Goal: Information Seeking & Learning: Stay updated

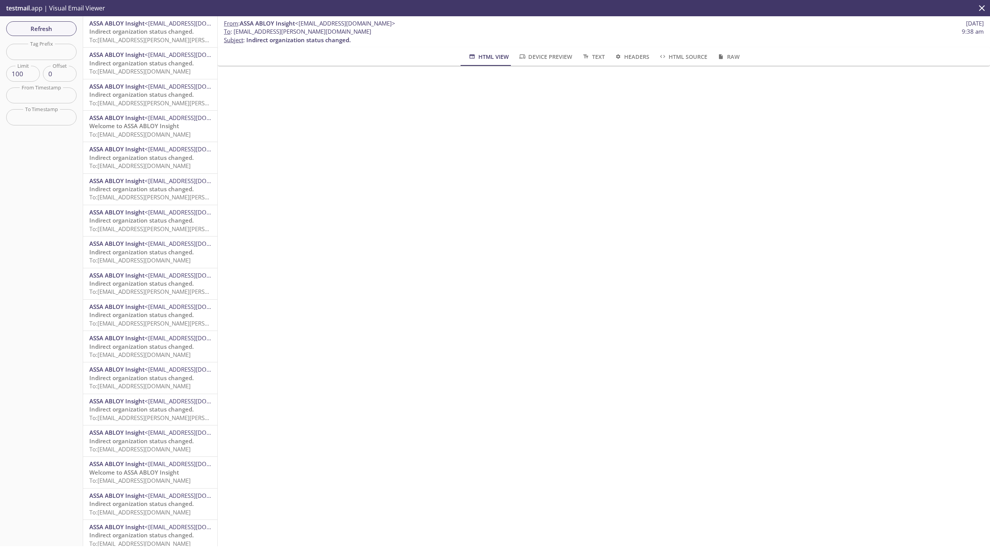
scroll to position [148, 0]
click at [41, 31] on span "Refresh" at bounding box center [41, 29] width 58 height 10
click at [128, 37] on span "To: [EMAIL_ADDRESS][PERSON_NAME][PERSON_NAME][DOMAIN_NAME]" at bounding box center [184, 40] width 190 height 8
drag, startPoint x: 47, startPoint y: 31, endPoint x: 53, endPoint y: 38, distance: 8.2
click at [47, 31] on span "Refresh" at bounding box center [41, 29] width 58 height 10
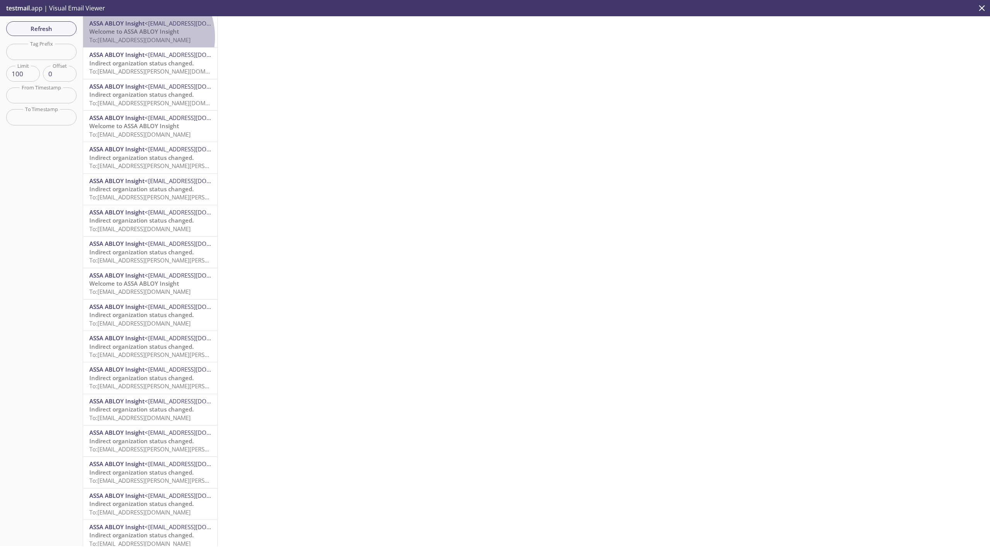
click at [140, 37] on span "To: [EMAIL_ADDRESS][DOMAIN_NAME]" at bounding box center [139, 40] width 101 height 8
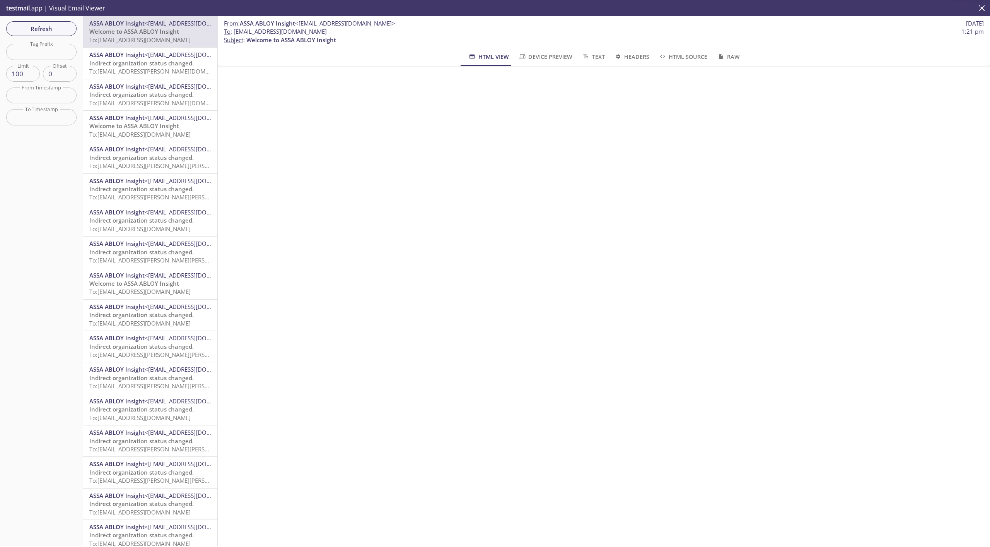
click at [144, 67] on span "To: [EMAIL_ADDRESS][PERSON_NAME][DOMAIN_NAME]" at bounding box center [162, 71] width 146 height 8
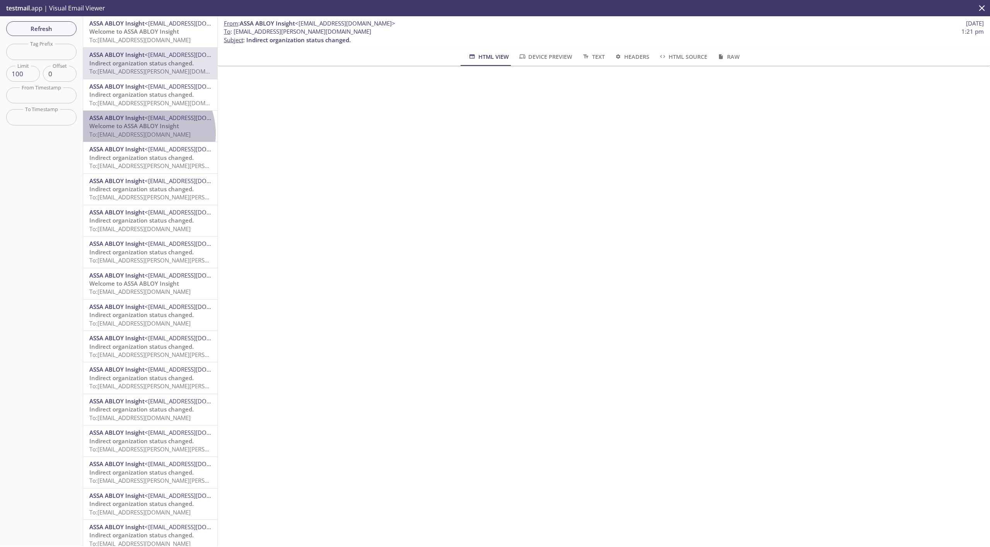
click at [142, 133] on span "To: [EMAIL_ADDRESS][DOMAIN_NAME]" at bounding box center [139, 134] width 101 height 8
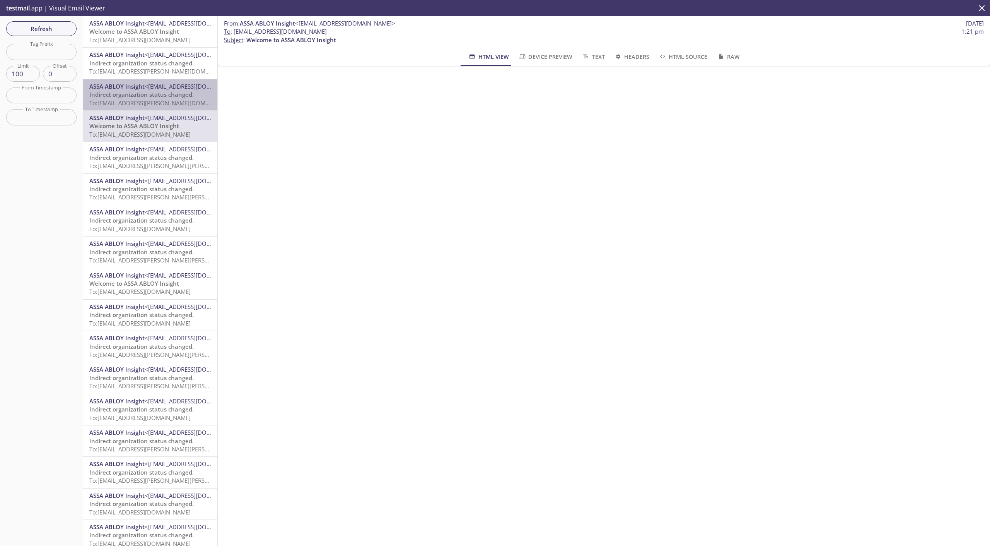
click at [157, 96] on span "Indirect organization status changed." at bounding box center [141, 95] width 104 height 8
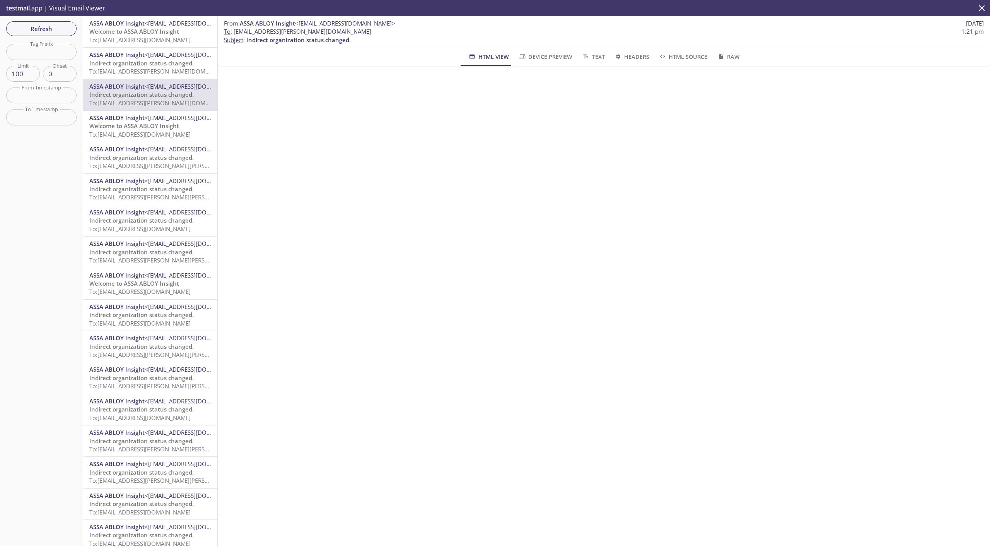
click at [46, 97] on input "text" at bounding box center [41, 95] width 70 height 16
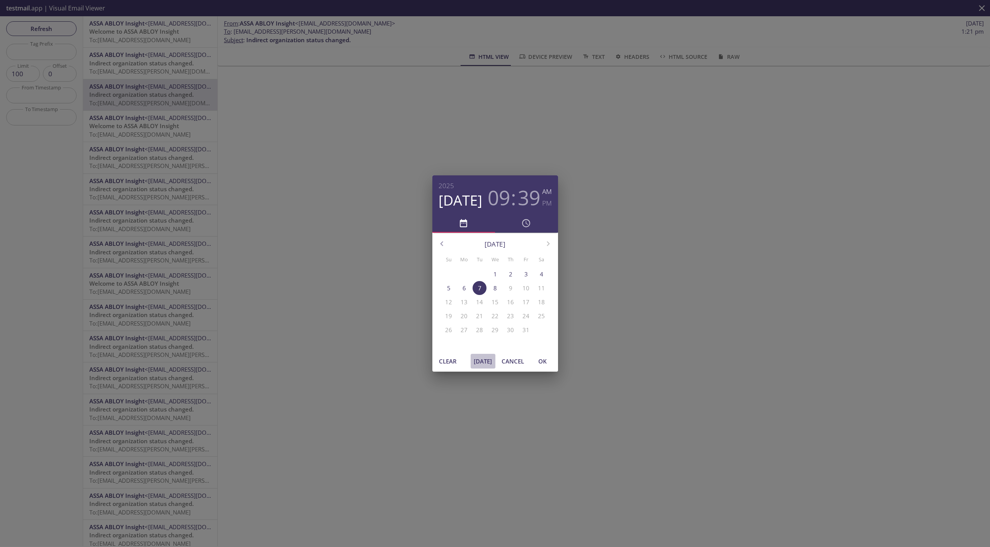
drag, startPoint x: 478, startPoint y: 365, endPoint x: 506, endPoint y: 362, distance: 27.6
click at [479, 365] on span "[DATE]" at bounding box center [483, 361] width 19 height 10
click at [542, 359] on span "OK" at bounding box center [543, 361] width 19 height 10
type input "[DATE] 1:25 pm"
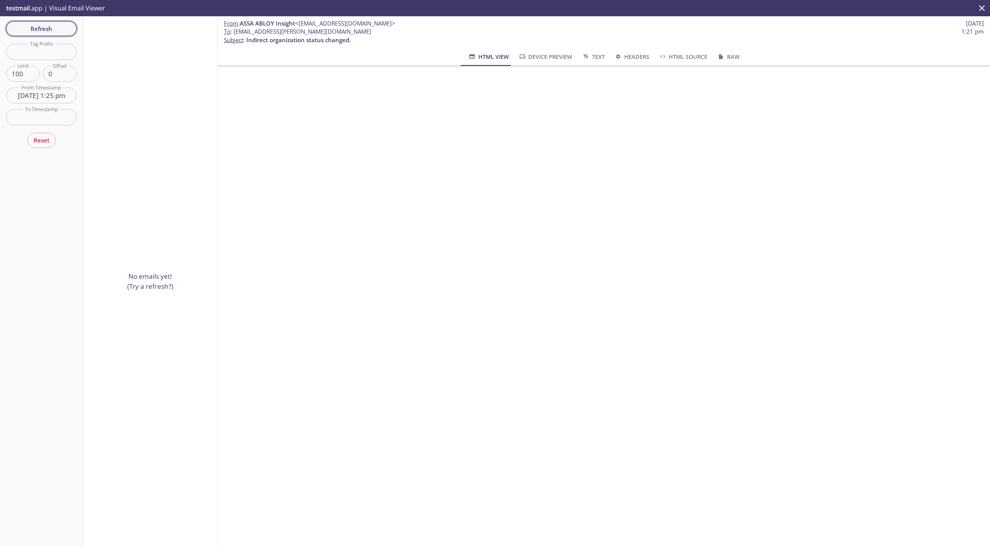
click at [50, 29] on span "Refresh" at bounding box center [41, 29] width 58 height 10
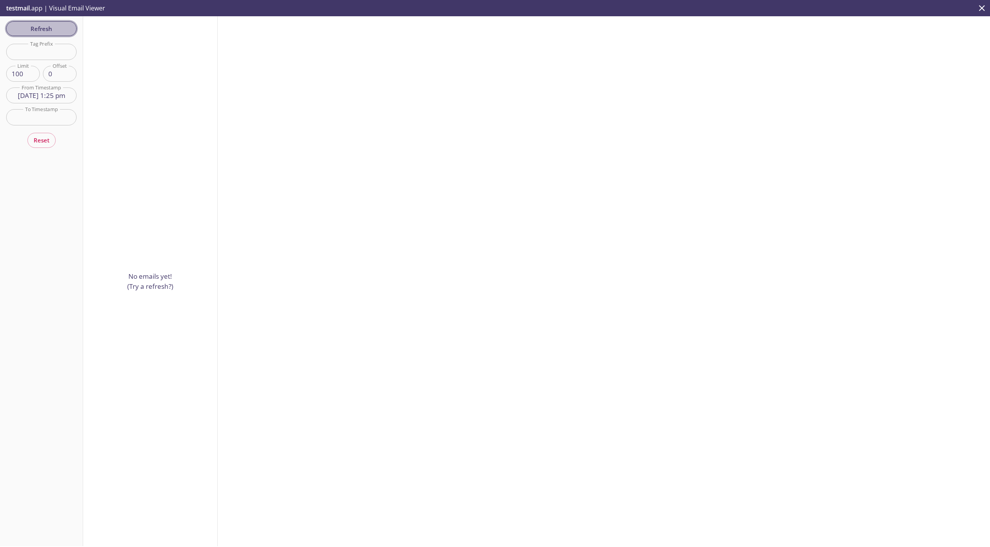
click at [49, 26] on span "Refresh" at bounding box center [41, 29] width 58 height 10
click at [134, 41] on span "To: [EMAIL_ADDRESS][DOMAIN_NAME]" at bounding box center [139, 40] width 101 height 8
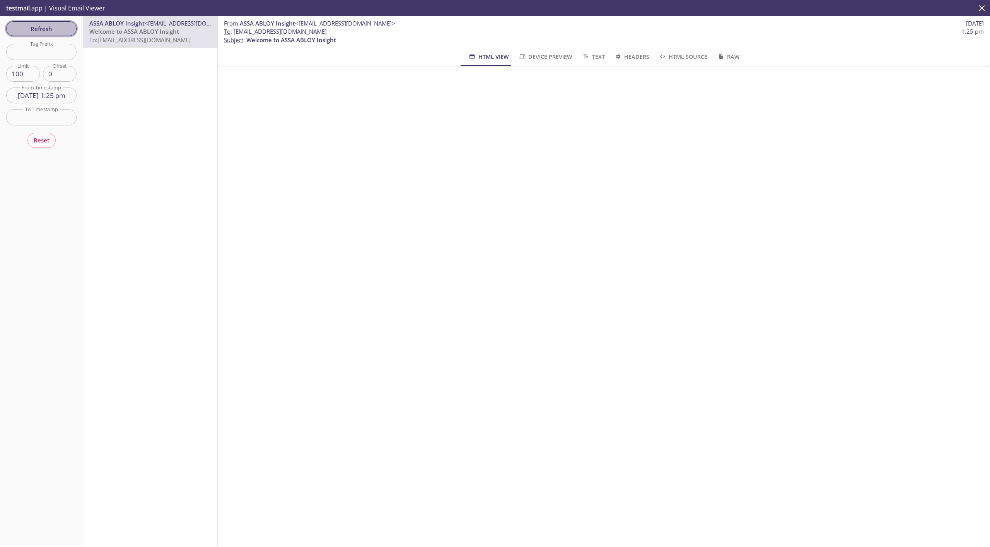
click at [39, 31] on span "Refresh" at bounding box center [41, 29] width 58 height 10
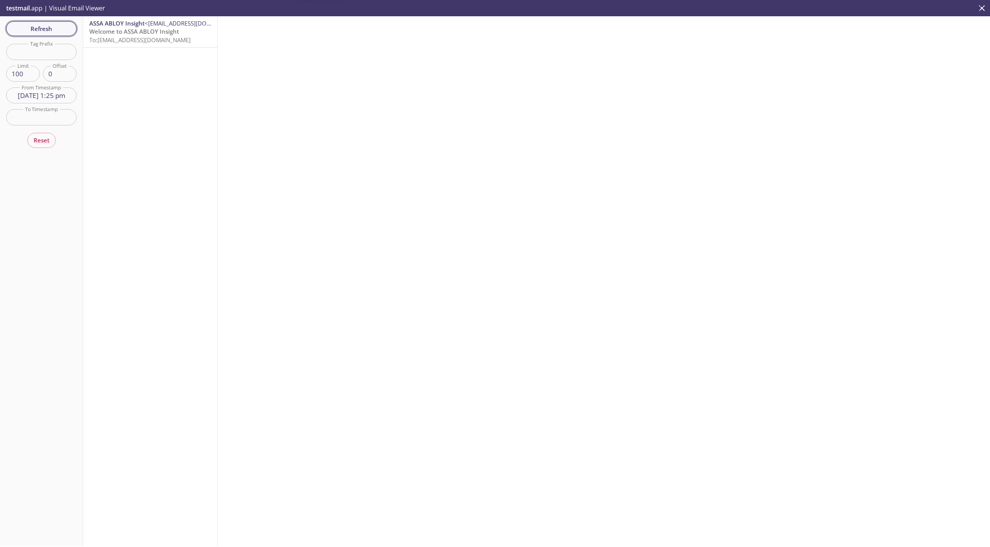
click at [39, 31] on span "Refresh" at bounding box center [41, 29] width 58 height 10
click at [109, 41] on span "To: [EMAIL_ADDRESS][DOMAIN_NAME]" at bounding box center [139, 40] width 101 height 8
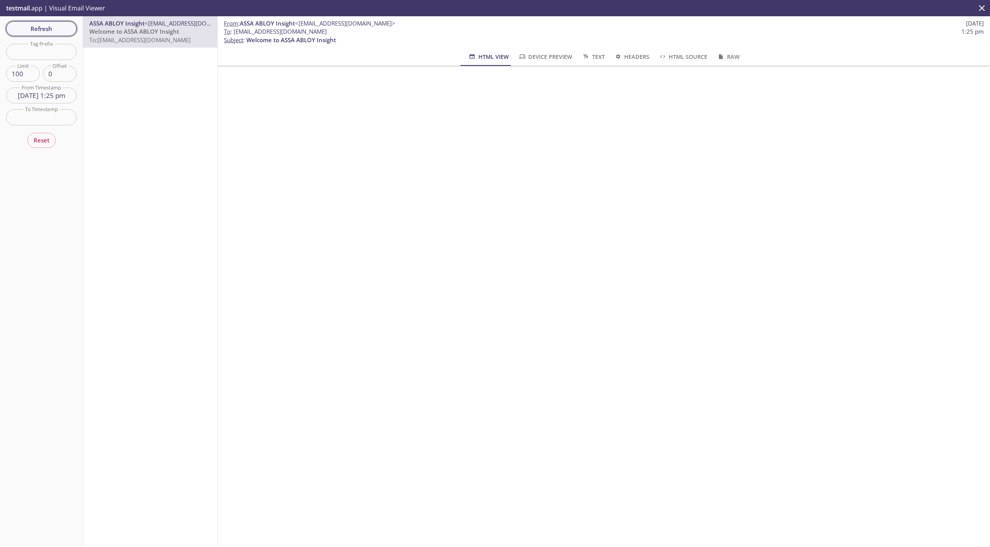
click at [60, 32] on span "Refresh" at bounding box center [41, 29] width 58 height 10
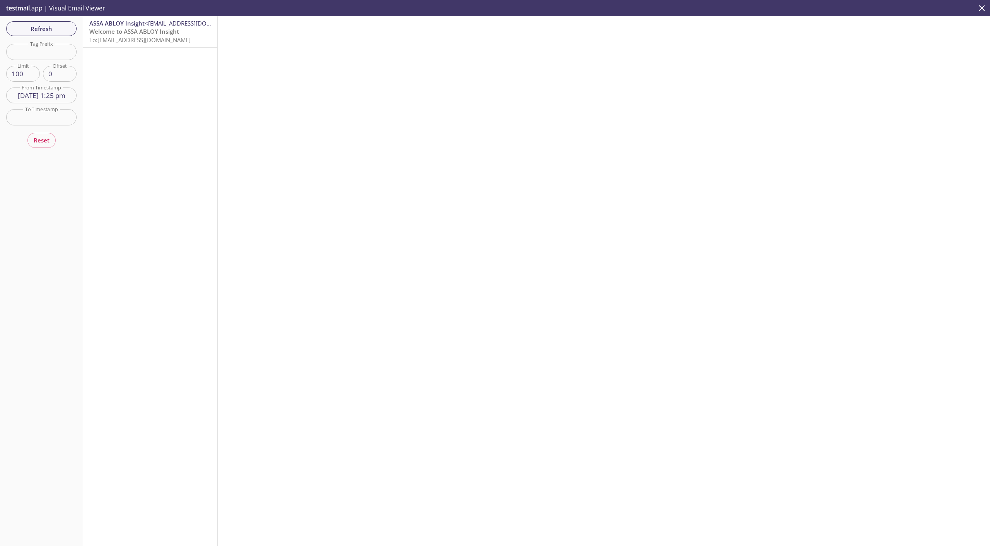
click at [49, 94] on input "[DATE] 1:25 pm" at bounding box center [41, 95] width 70 height 16
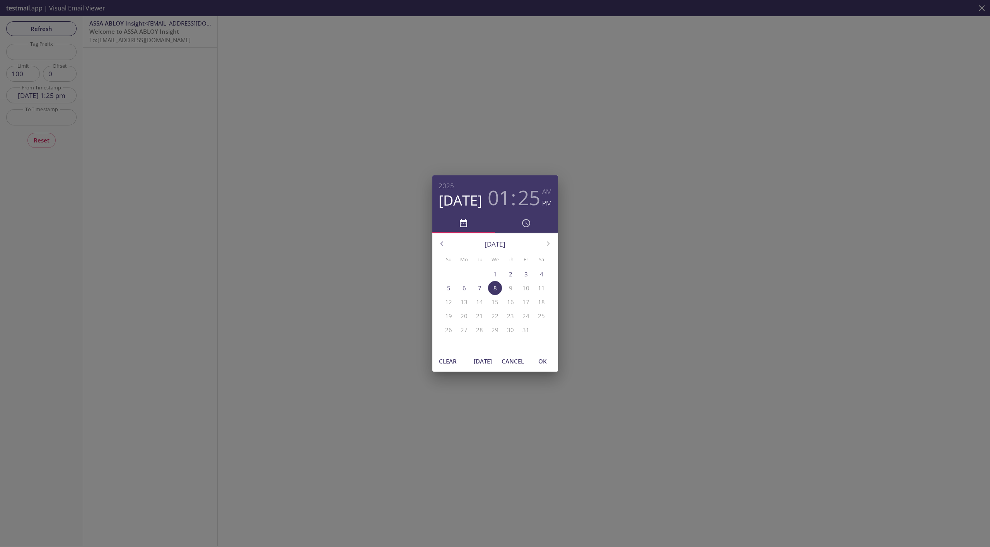
click at [41, 151] on div "[DATE] 01 : 25 AM PM [DATE] Su Mo Tu We Th Fr Sa 28 29 30 1 2 3 4 5 6 7 8 9 10 …" at bounding box center [495, 273] width 990 height 547
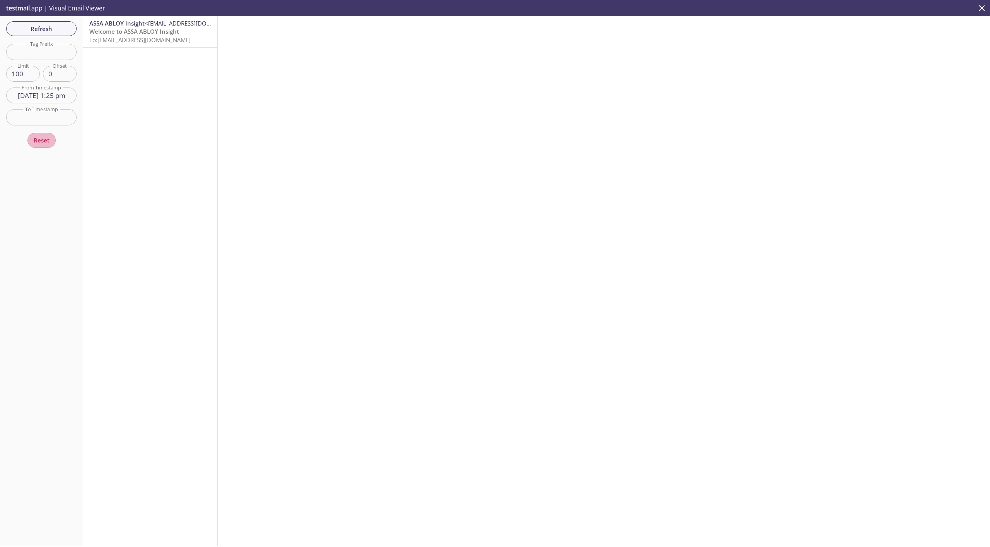
click at [43, 143] on span "Reset" at bounding box center [42, 140] width 16 height 10
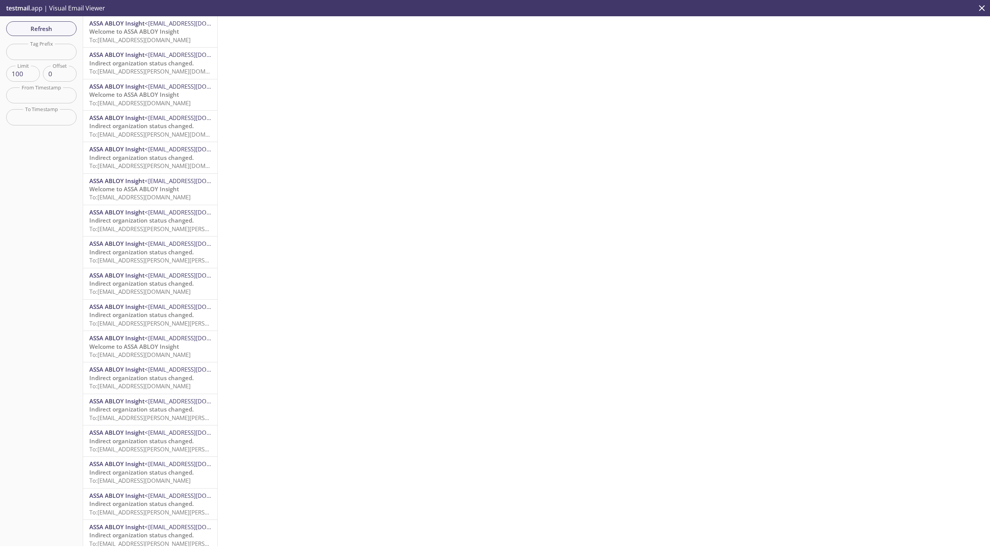
click at [123, 36] on span "To: [EMAIL_ADDRESS][DOMAIN_NAME]" at bounding box center [139, 40] width 101 height 8
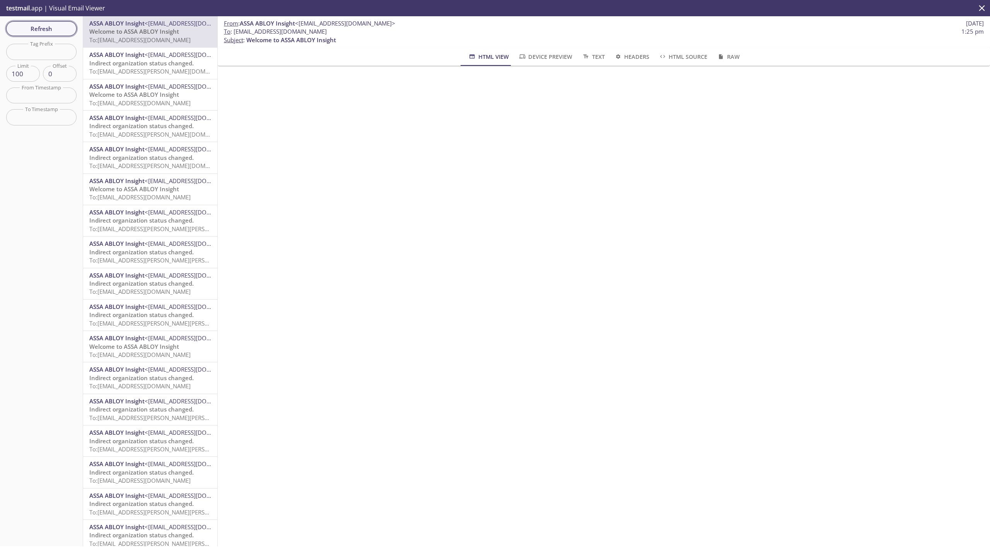
click at [59, 28] on span "Refresh" at bounding box center [41, 29] width 58 height 10
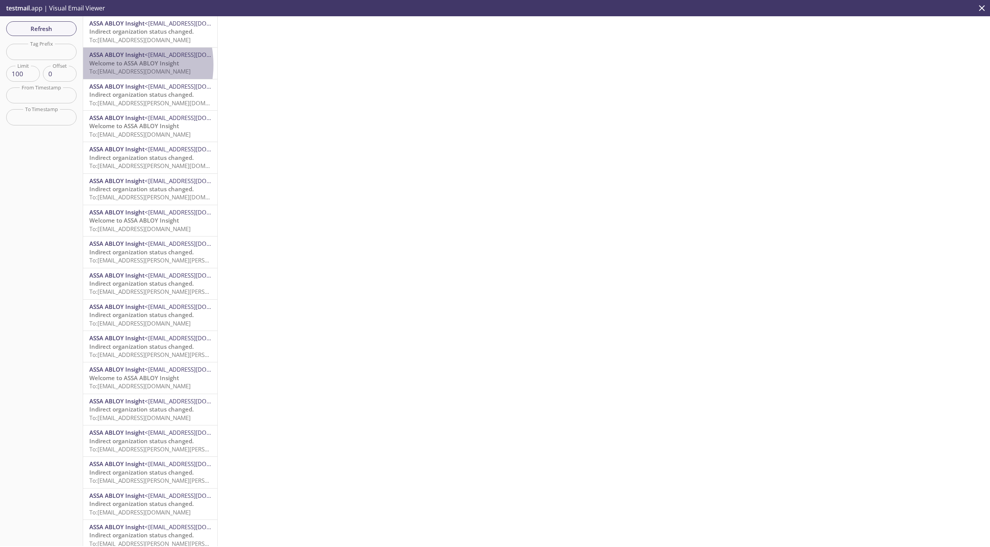
click at [110, 65] on span "Welcome to ASSA ABLOY Insight" at bounding box center [134, 63] width 90 height 8
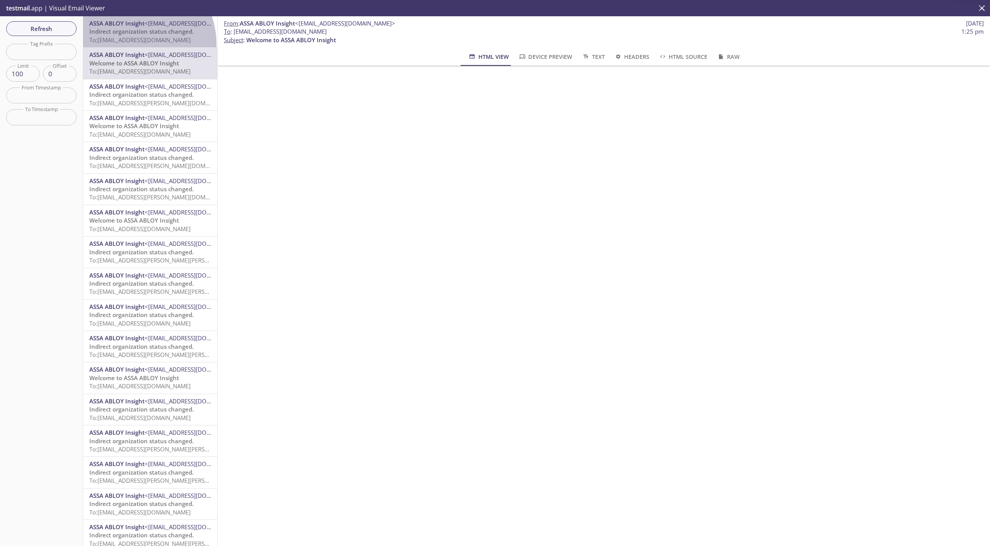
click at [127, 45] on div "ASSA ABLOY Insight <[EMAIL_ADDRESS][DOMAIN_NAME]> Indirect organization status …" at bounding box center [150, 31] width 134 height 31
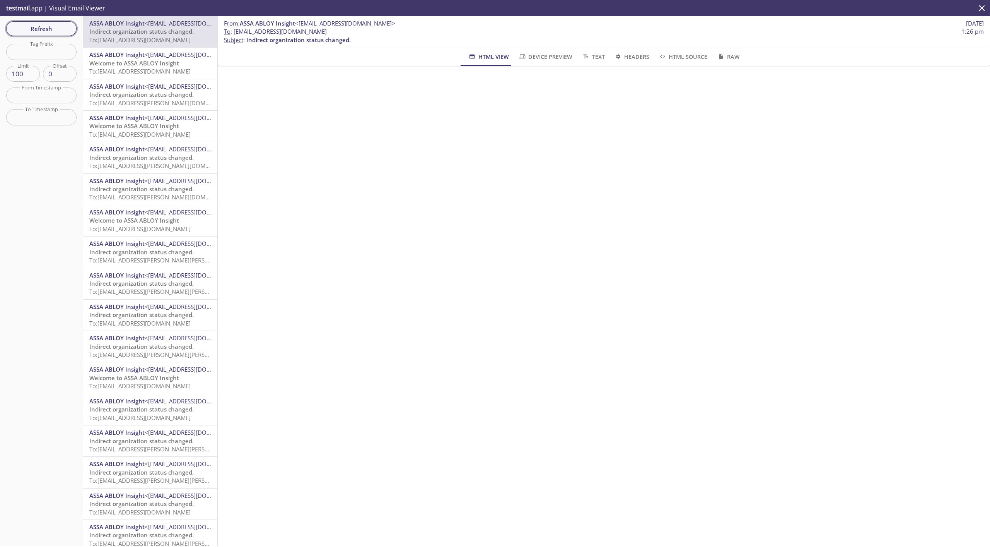
click at [58, 30] on span "Refresh" at bounding box center [41, 29] width 58 height 10
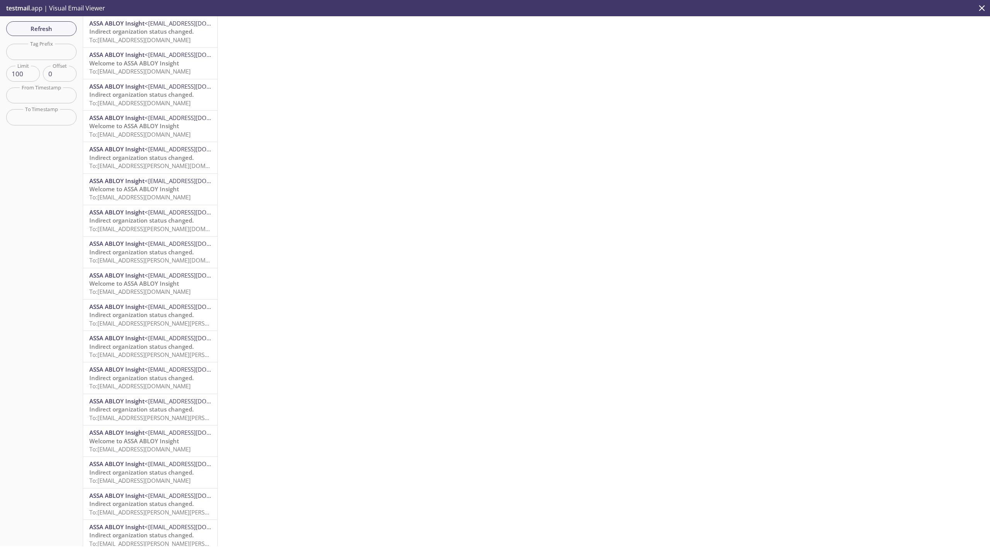
click at [110, 62] on span "Welcome to ASSA ABLOY Insight" at bounding box center [134, 63] width 90 height 8
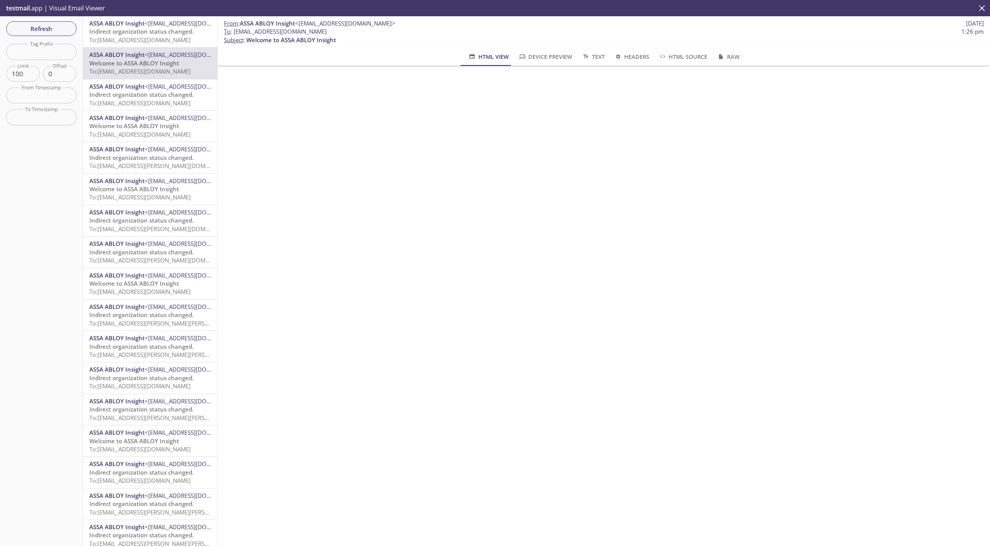
click at [119, 44] on div "ASSA ABLOY Insight <[EMAIL_ADDRESS][DOMAIN_NAME]> Indirect organization status …" at bounding box center [150, 31] width 134 height 31
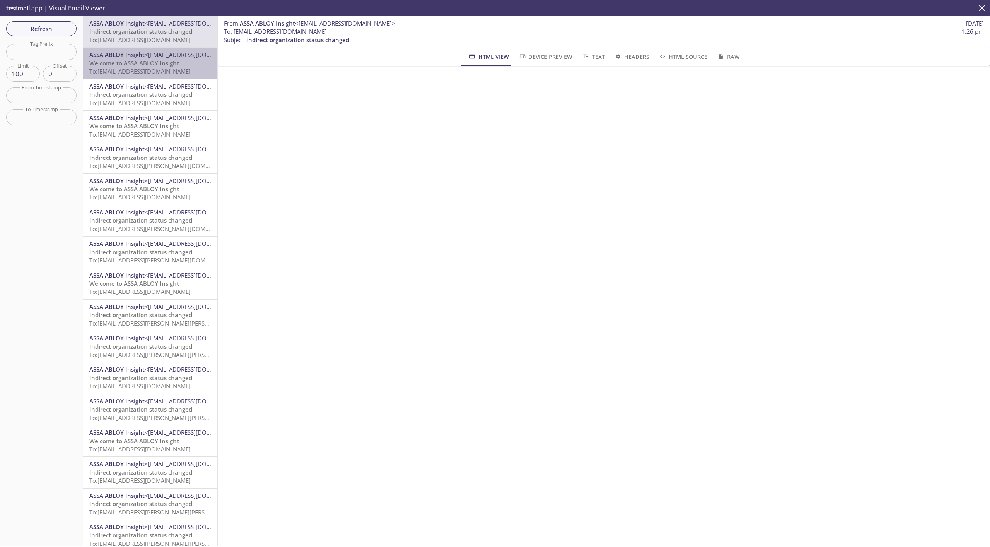
click at [152, 69] on span "To: [EMAIL_ADDRESS][DOMAIN_NAME]" at bounding box center [139, 71] width 101 height 8
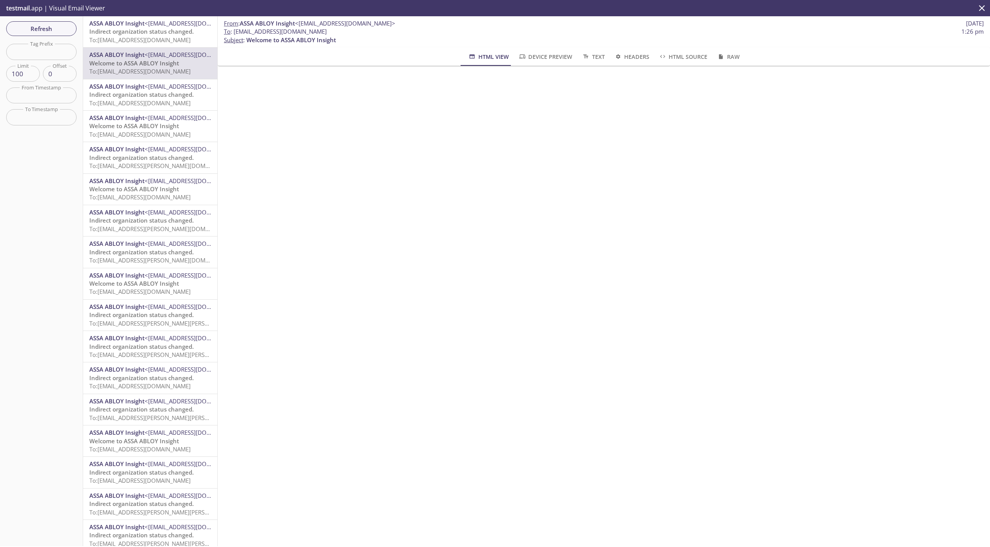
click at [49, 95] on input "text" at bounding box center [41, 95] width 70 height 16
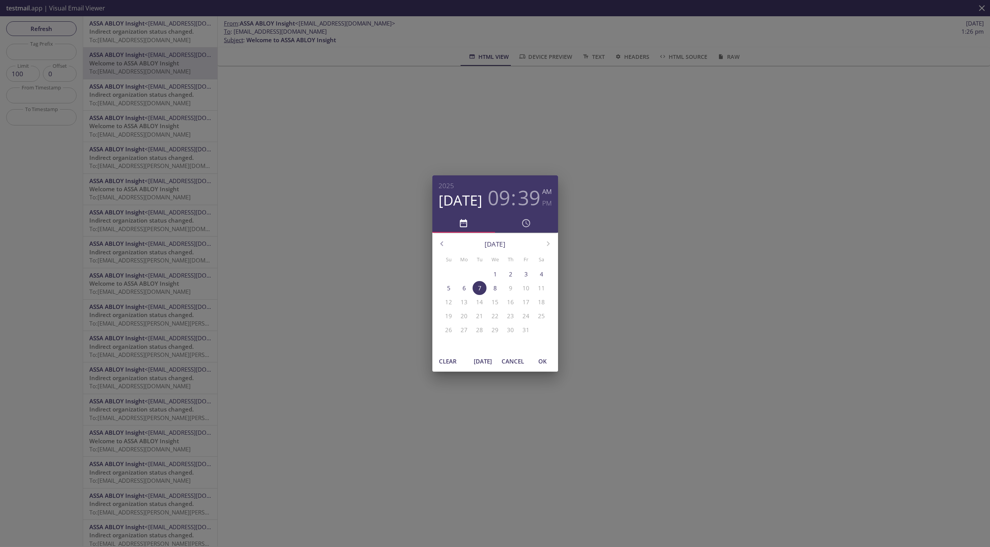
click at [488, 361] on span "[DATE]" at bounding box center [483, 361] width 19 height 10
click at [539, 361] on span "OK" at bounding box center [543, 361] width 19 height 10
type input "[DATE] 1:29 pm"
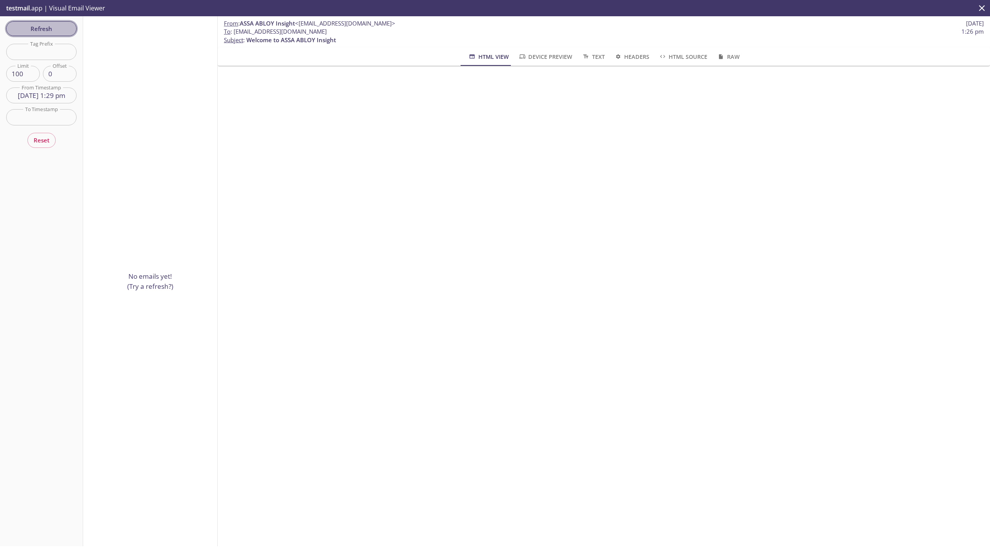
drag, startPoint x: 972, startPoint y: 169, endPoint x: 56, endPoint y: 29, distance: 925.7
click at [56, 29] on span "Refresh" at bounding box center [41, 29] width 58 height 10
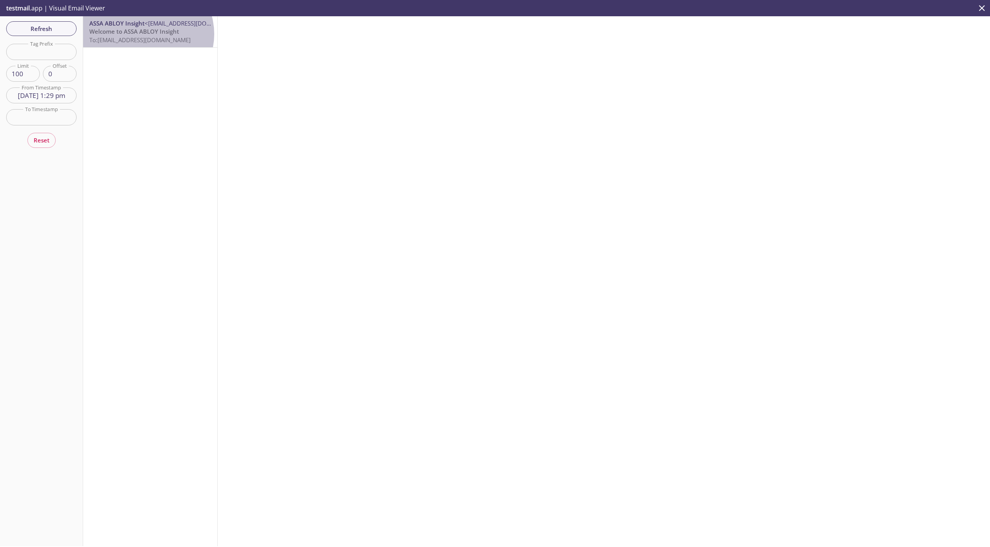
click at [146, 34] on span "Welcome to ASSA ABLOY Insight" at bounding box center [134, 31] width 90 height 8
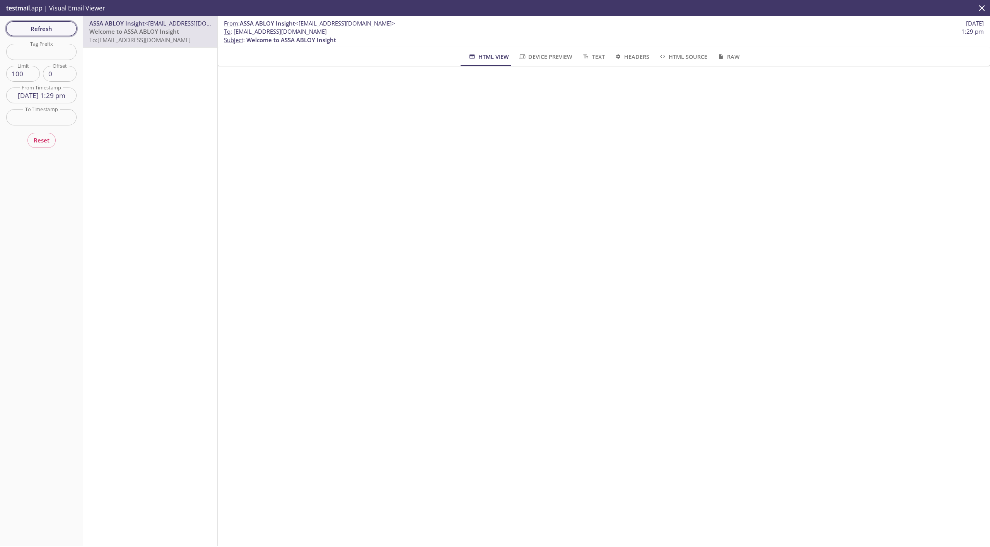
click at [55, 28] on span "Refresh" at bounding box center [41, 29] width 58 height 10
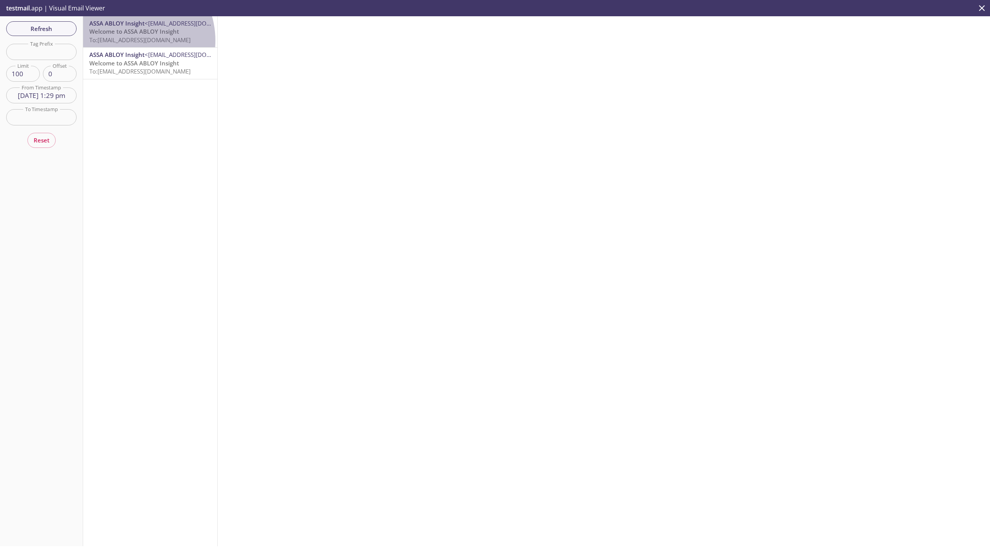
click at [125, 41] on span "To: [EMAIL_ADDRESS][DOMAIN_NAME]" at bounding box center [139, 40] width 101 height 8
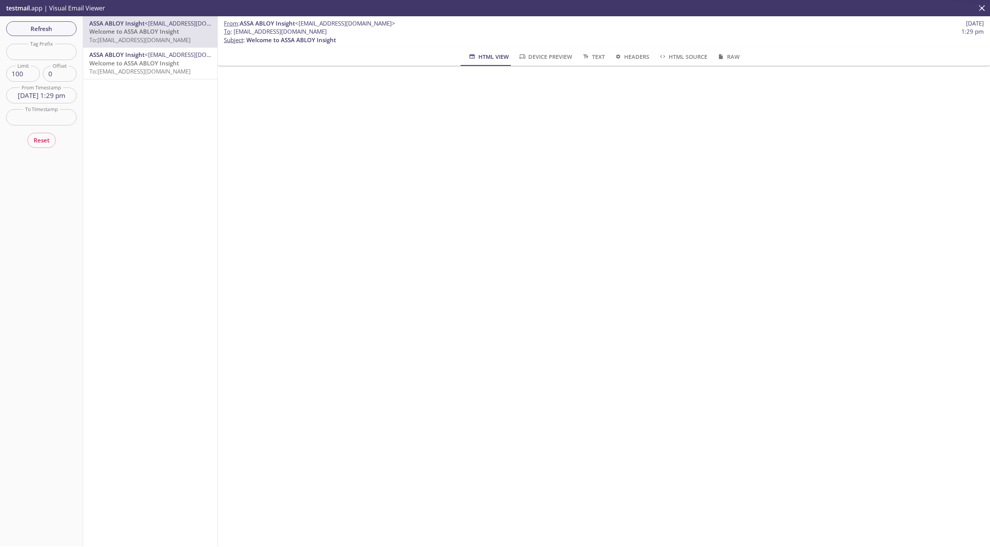
drag, startPoint x: 127, startPoint y: 64, endPoint x: 126, endPoint y: 52, distance: 12.0
click at [126, 64] on span "Welcome to ASSA ABLOY Insight" at bounding box center [134, 63] width 90 height 8
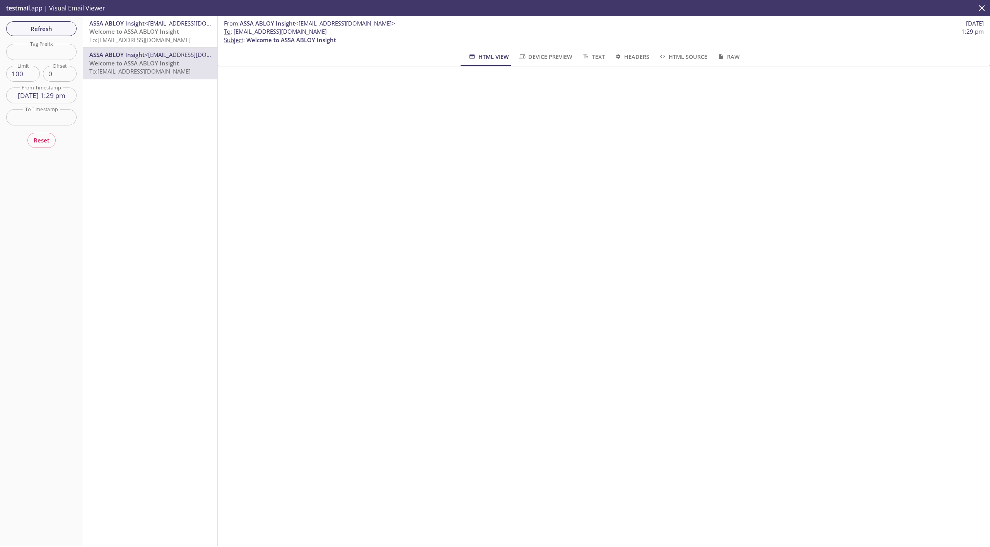
click at [131, 33] on span "Welcome to ASSA ABLOY Insight" at bounding box center [134, 31] width 90 height 8
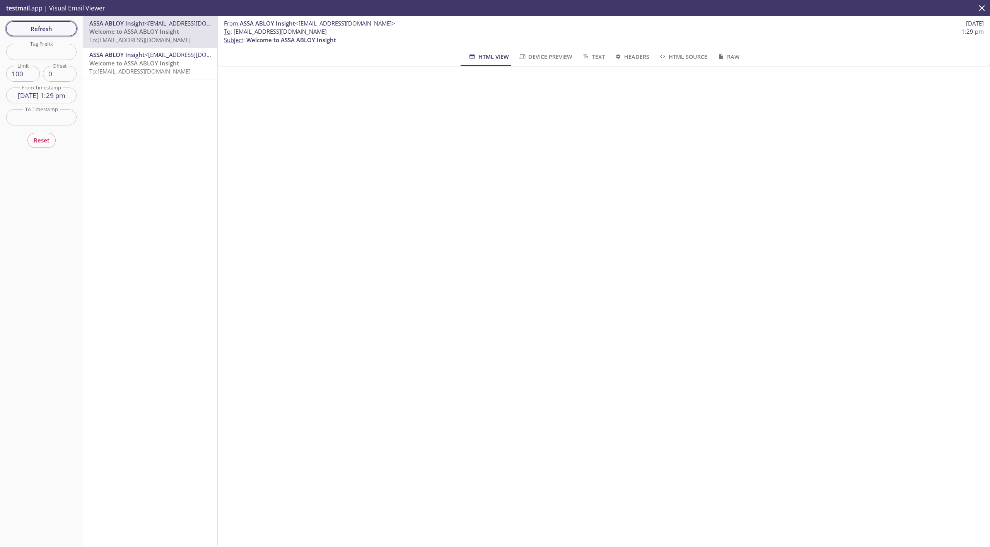
click at [48, 29] on span "Refresh" at bounding box center [41, 29] width 58 height 10
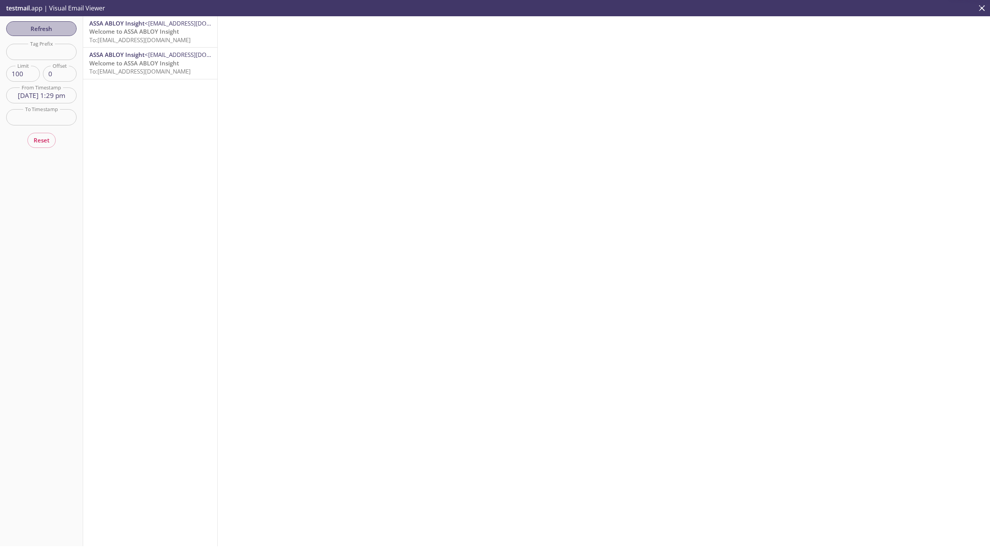
click at [48, 27] on span "Refresh" at bounding box center [41, 29] width 58 height 10
click at [47, 27] on span "Refresh" at bounding box center [41, 29] width 58 height 10
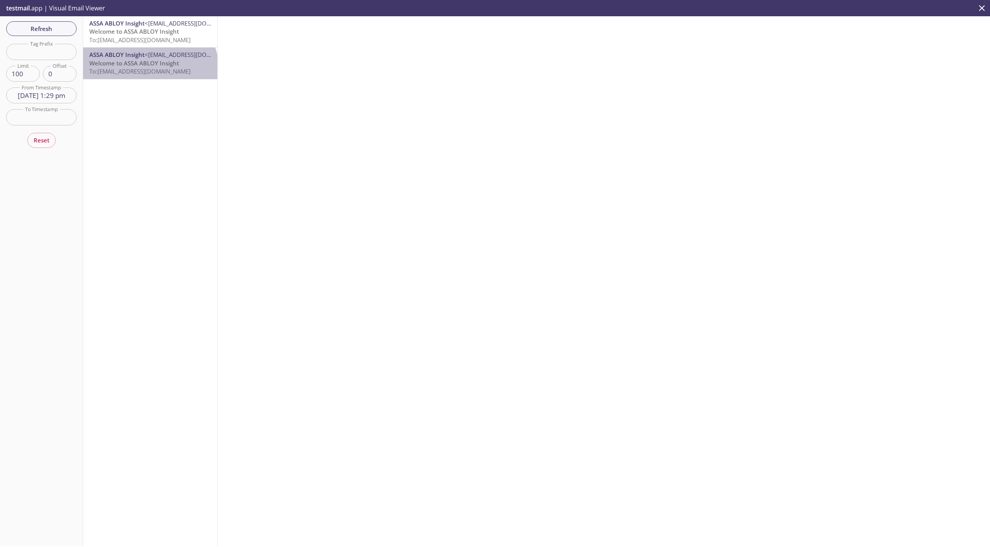
click at [149, 71] on span "To: [EMAIL_ADDRESS][DOMAIN_NAME]" at bounding box center [139, 71] width 101 height 8
